Goal: Transaction & Acquisition: Purchase product/service

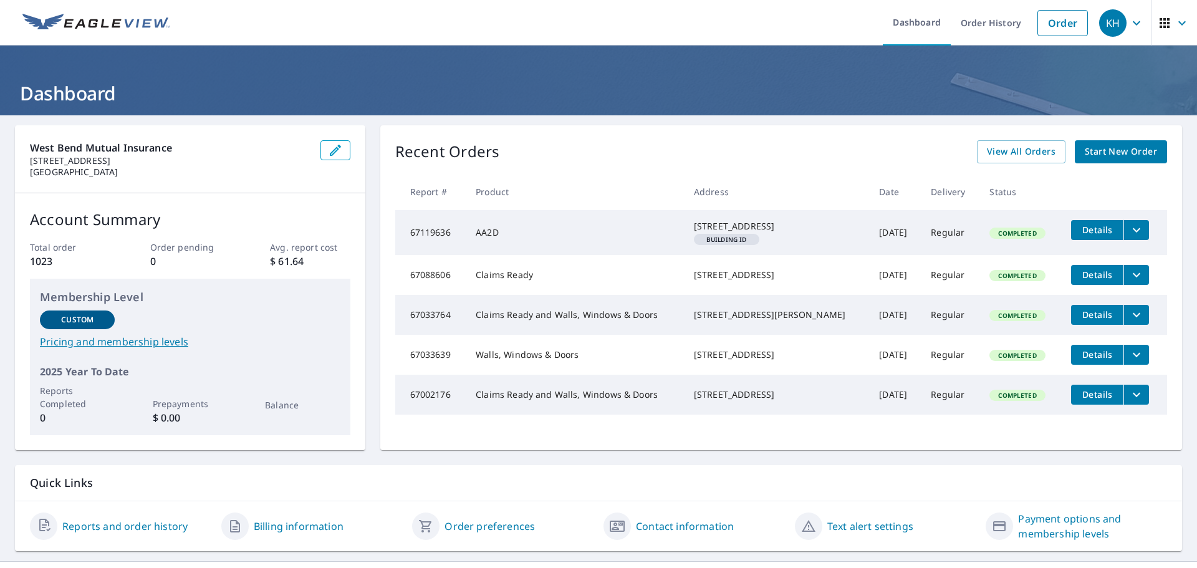
click at [1111, 155] on span "Start New Order" at bounding box center [1121, 152] width 72 height 16
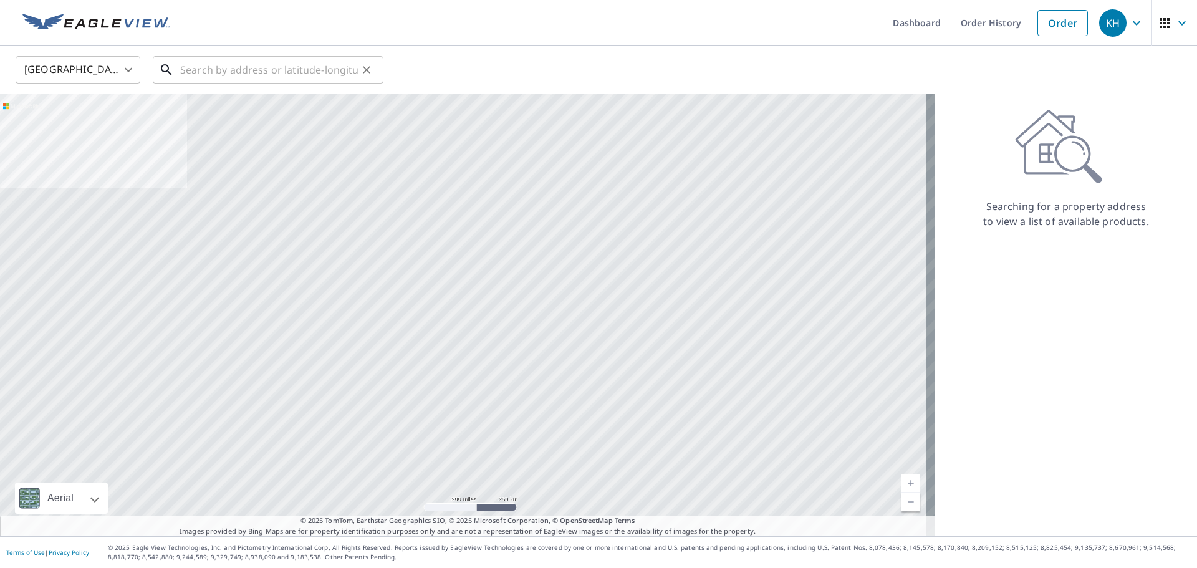
click at [216, 66] on input "text" at bounding box center [269, 69] width 178 height 35
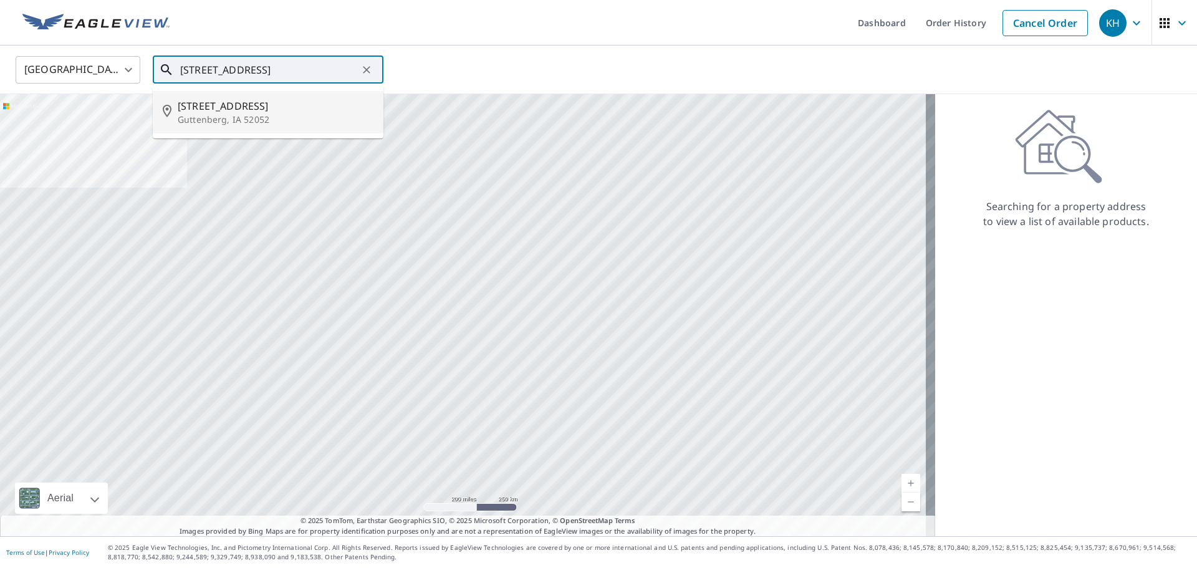
click at [229, 117] on p "Guttenberg, IA 52052" at bounding box center [276, 119] width 196 height 12
type input "[STREET_ADDRESS][PERSON_NAME]"
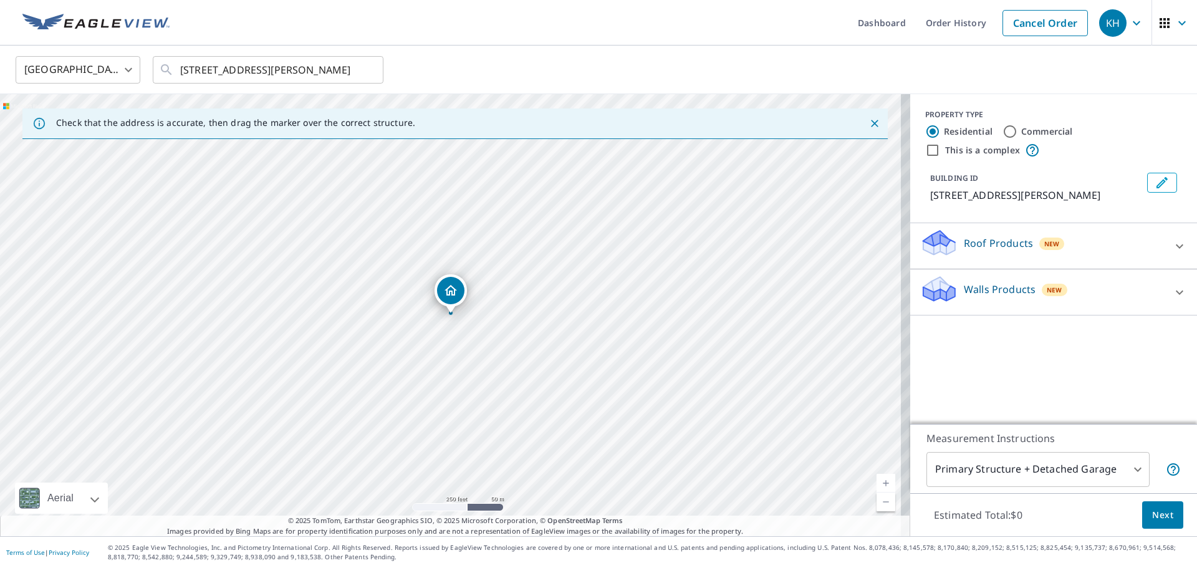
click at [876, 484] on link "Current Level 17, Zoom In" at bounding box center [885, 483] width 19 height 19
click at [876, 484] on link "Current Level 18, Zoom In" at bounding box center [885, 483] width 19 height 19
click at [876, 484] on link "Current Level 19, Zoom In" at bounding box center [885, 483] width 19 height 19
click at [1176, 247] on icon at bounding box center [1179, 246] width 7 height 4
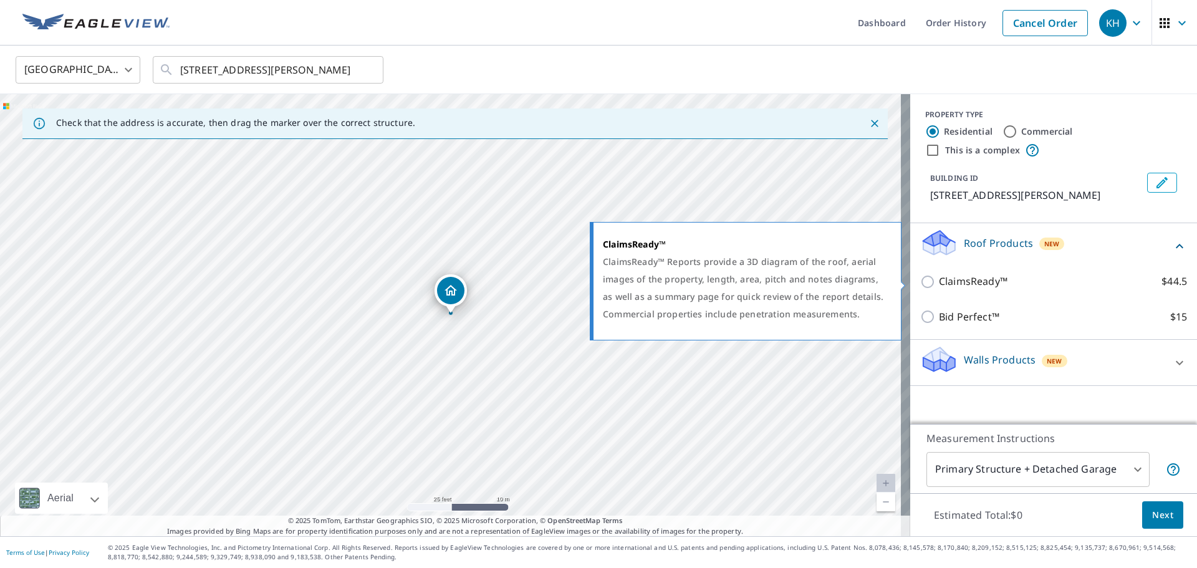
click at [920, 287] on input "ClaimsReady™ $44.5" at bounding box center [929, 281] width 19 height 15
checkbox input "true"
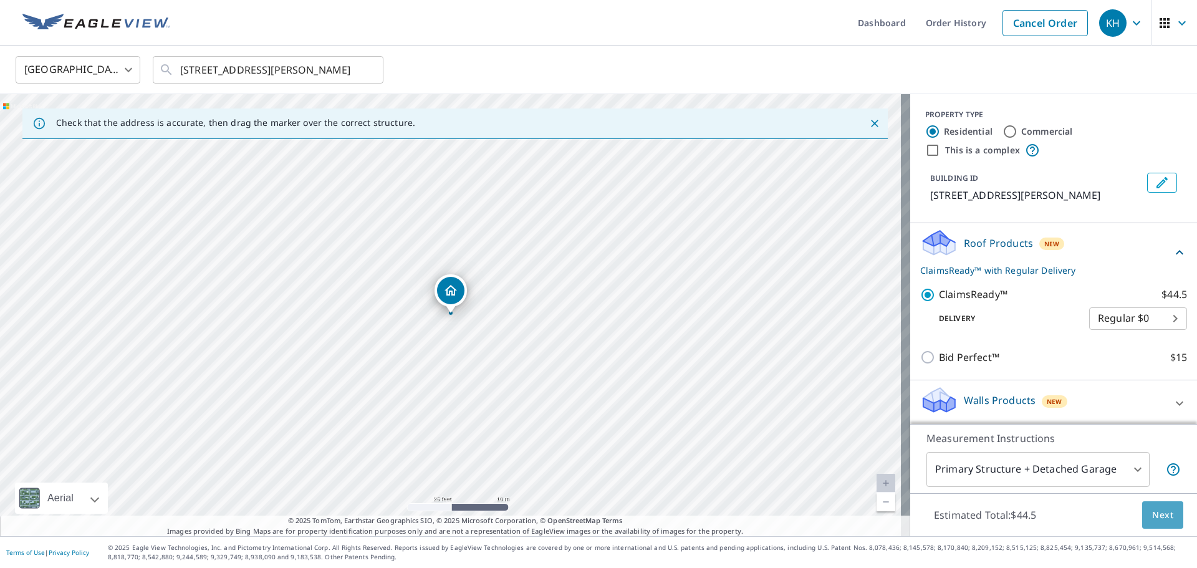
click at [1152, 520] on span "Next" at bounding box center [1162, 515] width 21 height 16
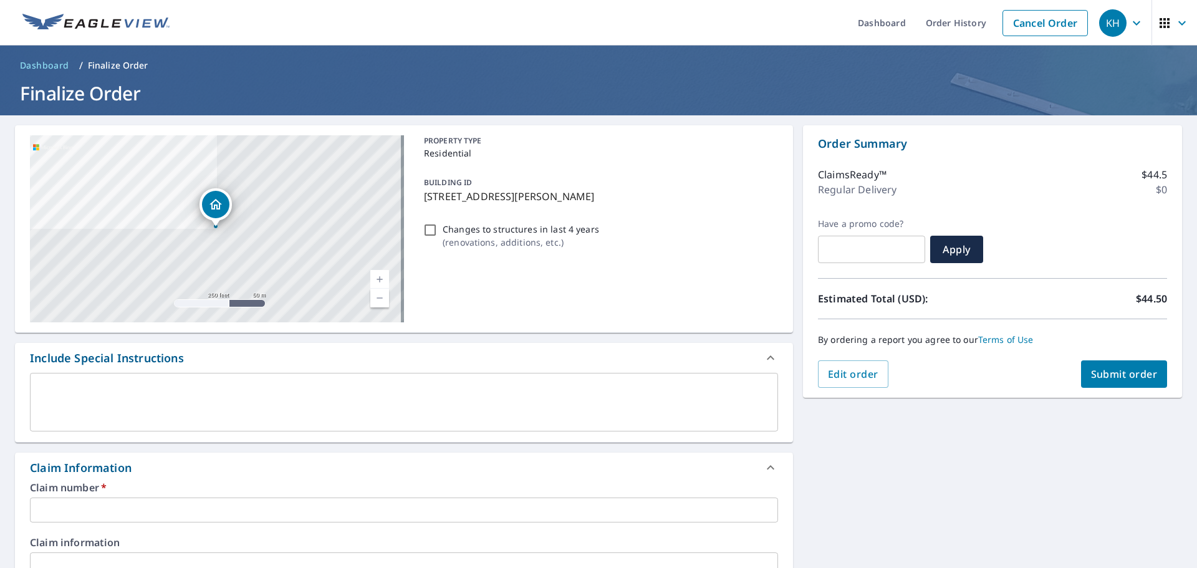
click at [289, 506] on input "text" at bounding box center [404, 509] width 748 height 25
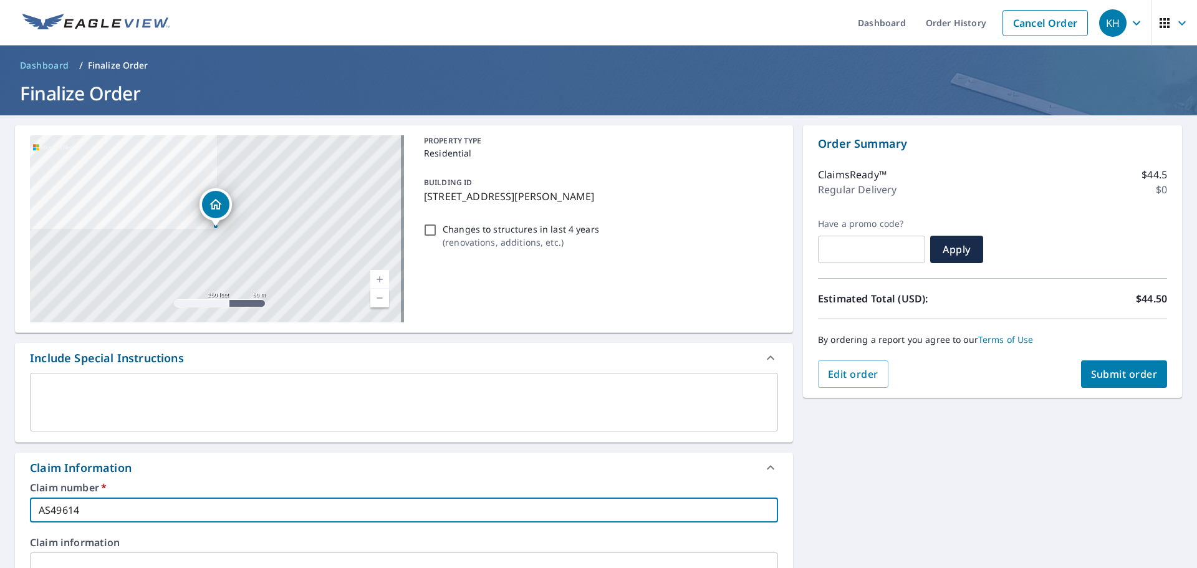
type input "AS49614"
click at [1106, 373] on span "Submit order" at bounding box center [1124, 374] width 67 height 14
